Goal: Task Accomplishment & Management: Manage account settings

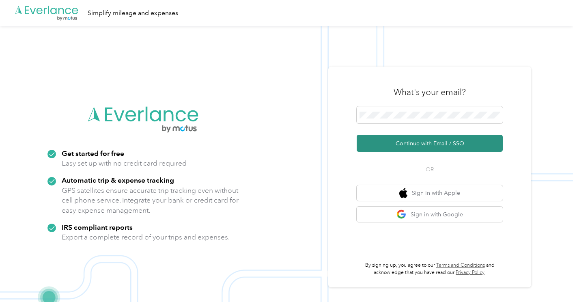
click at [424, 143] on button "Continue with Email / SSO" at bounding box center [430, 143] width 146 height 17
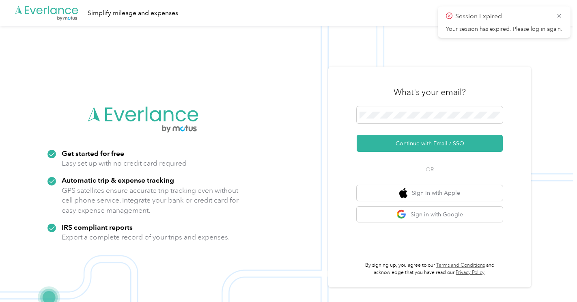
click at [424, 143] on button "Continue with Email / SSO" at bounding box center [430, 143] width 146 height 17
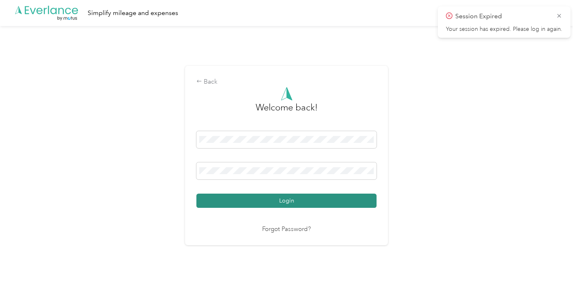
click at [309, 202] on button "Login" at bounding box center [287, 201] width 180 height 14
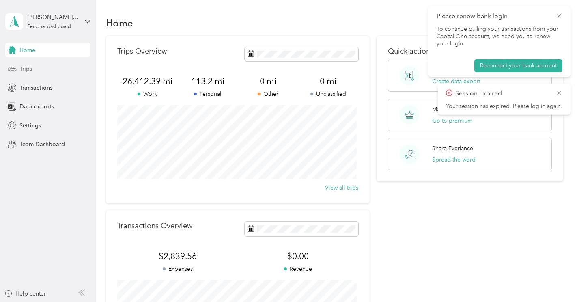
click at [27, 74] on div "Trips" at bounding box center [47, 69] width 85 height 15
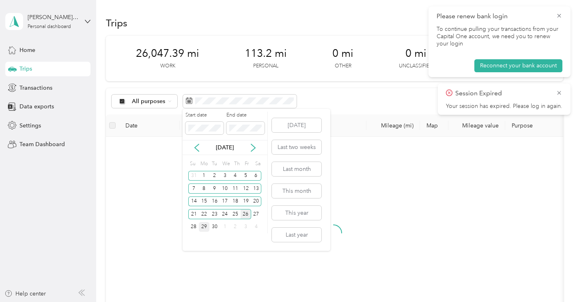
click at [244, 213] on div "26" at bounding box center [246, 214] width 11 height 10
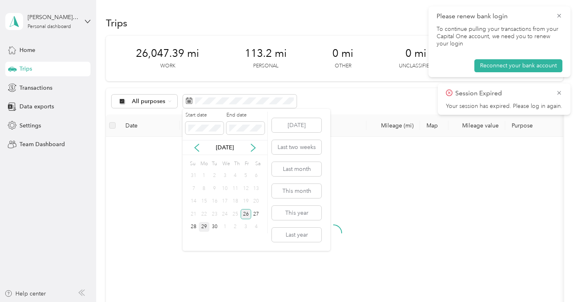
click at [244, 213] on div "26" at bounding box center [246, 214] width 11 height 10
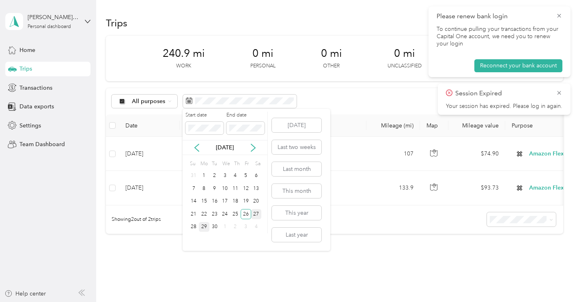
click at [256, 212] on div "27" at bounding box center [256, 214] width 11 height 10
click at [196, 228] on div "28" at bounding box center [193, 227] width 11 height 10
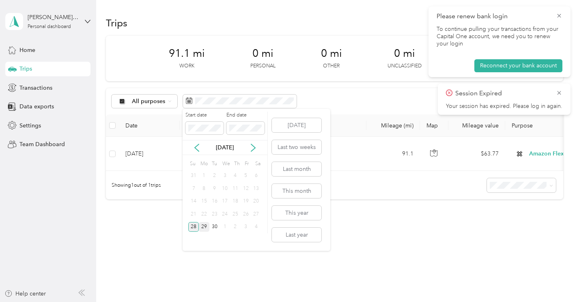
click at [196, 228] on div "28" at bounding box center [193, 227] width 11 height 10
click at [204, 228] on div "29" at bounding box center [204, 227] width 11 height 10
